Goal: Find specific page/section: Find specific page/section

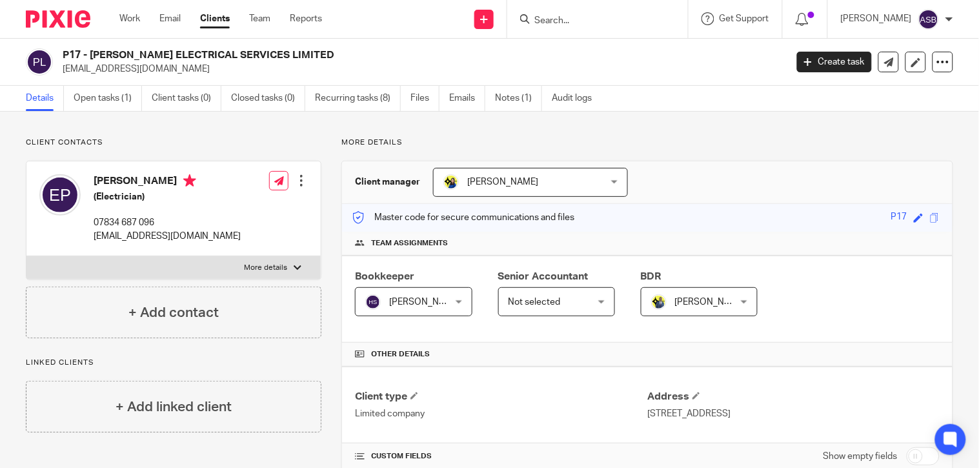
click at [534, 11] on form at bounding box center [601, 19] width 137 height 16
click at [537, 18] on input "Search" at bounding box center [591, 21] width 116 height 12
type input "OP17"
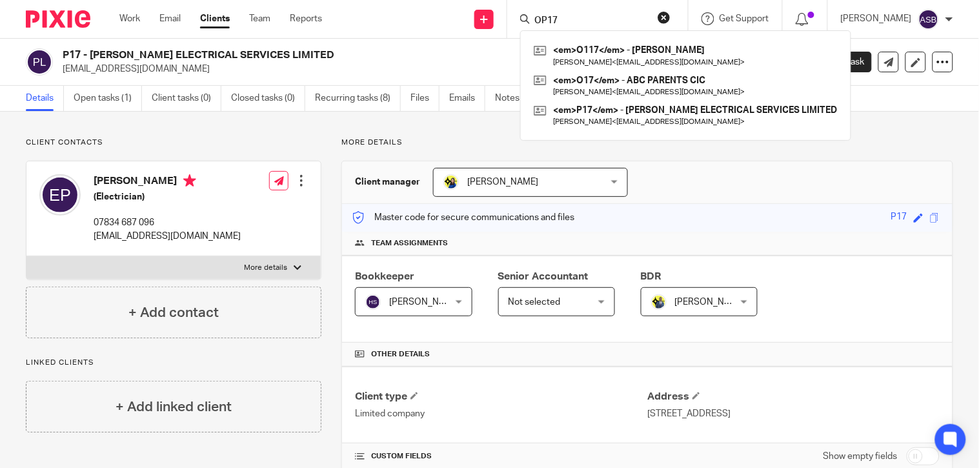
drag, startPoint x: 558, startPoint y: 21, endPoint x: 492, endPoint y: 32, distance: 66.1
click at [434, 23] on div "Send new email Create task Add client Request signature OP17 <em>O117</em> - ES…" at bounding box center [660, 19] width 638 height 38
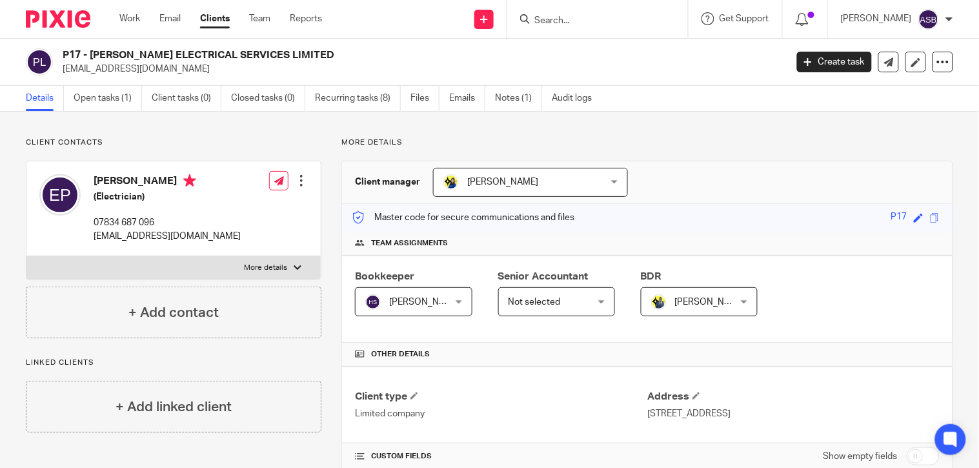
click at [558, 21] on input "Search" at bounding box center [591, 21] width 116 height 12
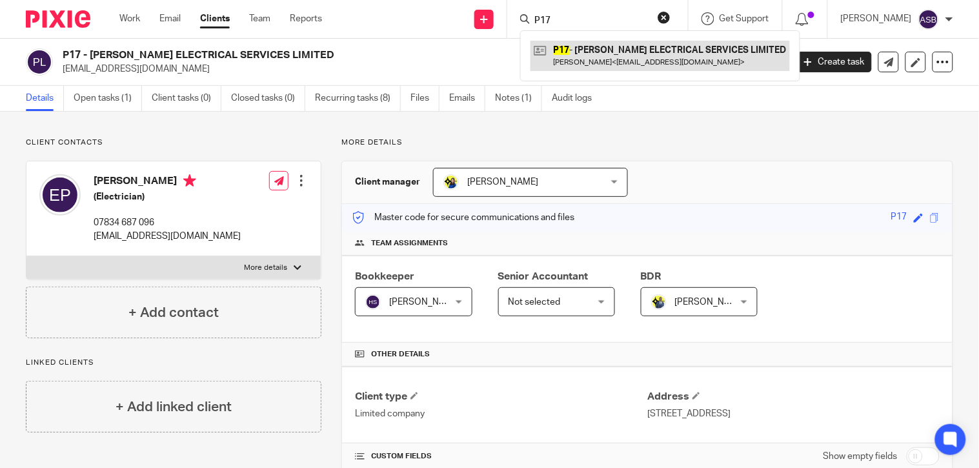
type input "P17"
click at [611, 55] on link at bounding box center [660, 56] width 259 height 30
